Goal: Check status: Check status

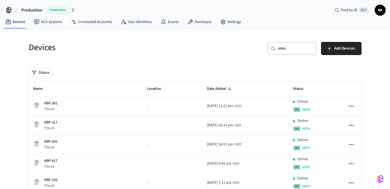
click at [292, 53] on div "​ ​" at bounding box center [292, 48] width 49 height 13
paste input "*******"
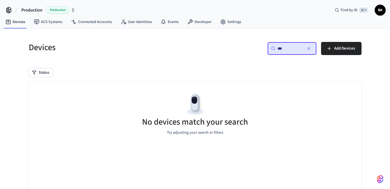
click at [290, 48] on input "***" at bounding box center [290, 48] width 25 height 5
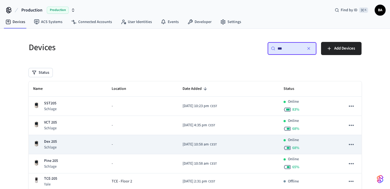
scroll to position [39, 0]
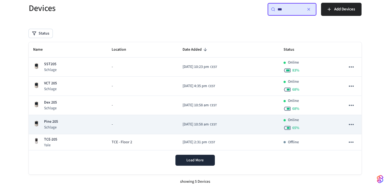
type input "***"
click at [233, 122] on td "[DATE] 10:58 am CEST" at bounding box center [228, 124] width 101 height 19
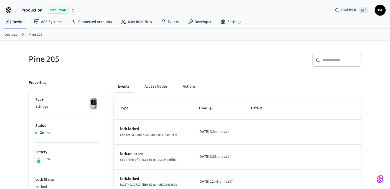
click at [192, 134] on td "[DATE] 3:34 am CEST" at bounding box center [218, 132] width 53 height 25
click at [145, 130] on p "lock.locked" at bounding box center [152, 129] width 65 height 6
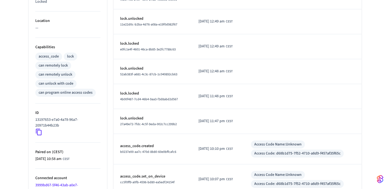
scroll to position [217, 0]
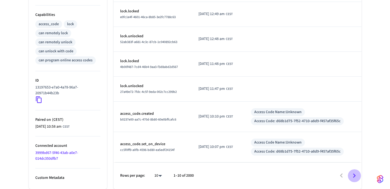
click at [355, 177] on icon "Go to next page" at bounding box center [354, 175] width 8 height 8
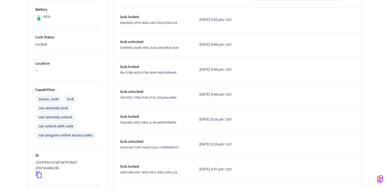
scroll to position [217, 0]
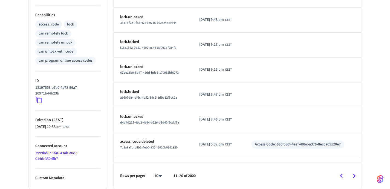
click at [343, 174] on icon "Go to previous page" at bounding box center [341, 176] width 8 height 8
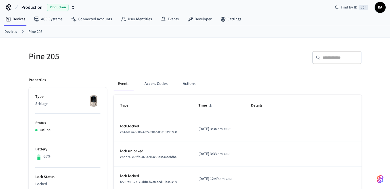
scroll to position [0, 0]
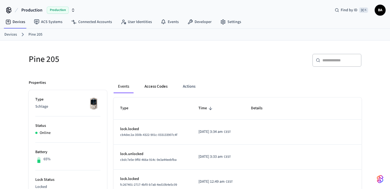
click at [162, 90] on button "Access Codes" at bounding box center [156, 86] width 32 height 13
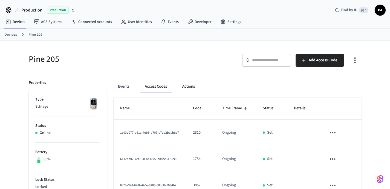
click at [181, 88] on button "Actions" at bounding box center [188, 86] width 21 height 13
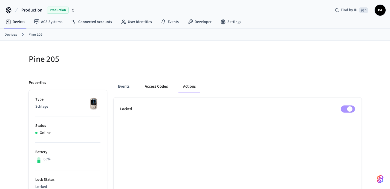
click at [161, 88] on button "Access Codes" at bounding box center [156, 86] width 32 height 13
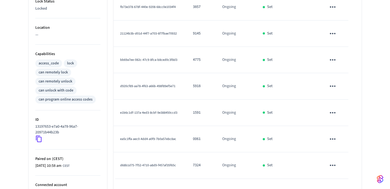
scroll to position [217, 0]
